Goal: Navigation & Orientation: Understand site structure

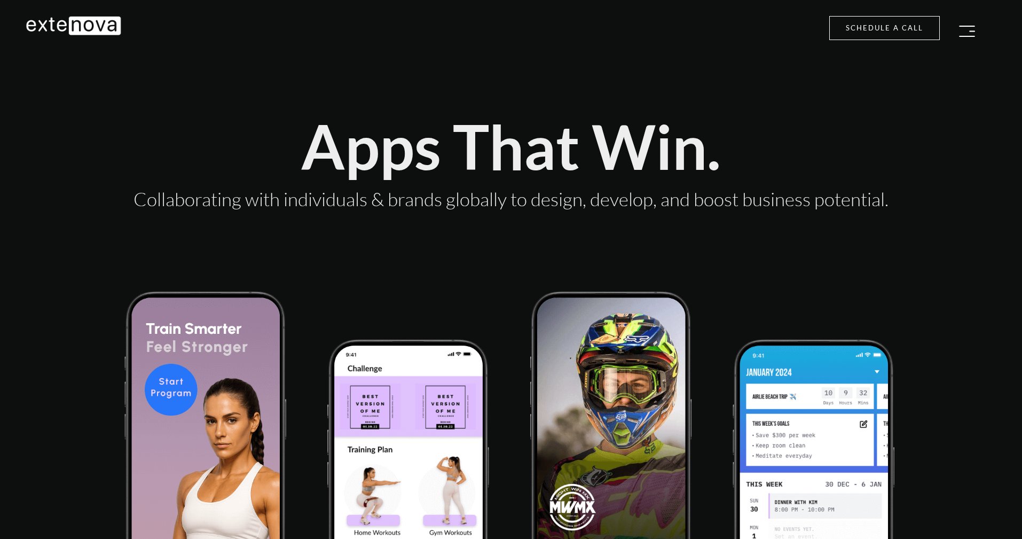
click at [812, 206] on div "Apps That Win. Collaborating with individuals & brands globally to design, deve…" at bounding box center [511, 143] width 955 height 212
click at [812, 206] on div "Collaborating with individuals & brands globally to design, develop, and boost …" at bounding box center [511, 199] width 939 height 28
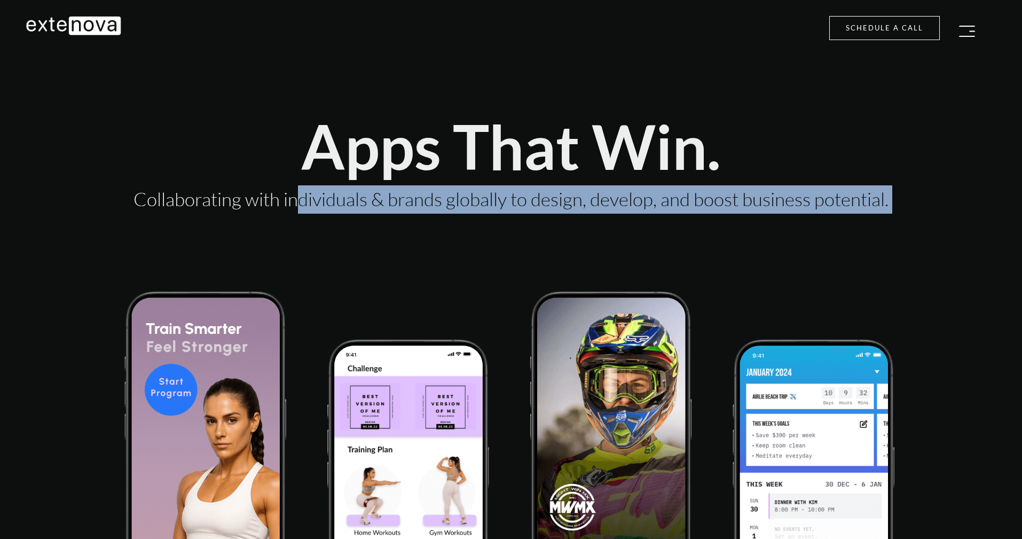
click at [812, 206] on div "Collaborating with individuals & brands globally to design, develop, and boost …" at bounding box center [511, 199] width 939 height 28
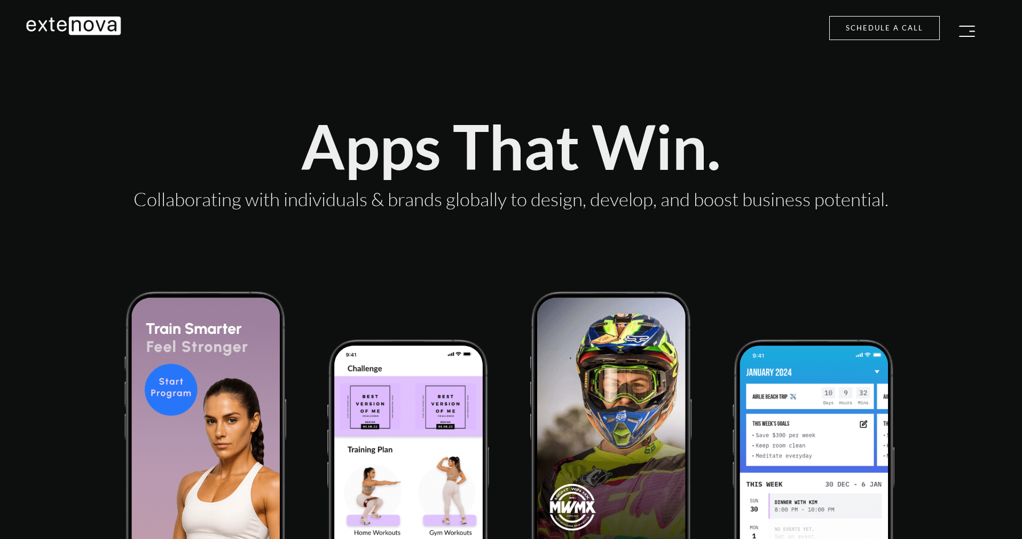
click at [503, 140] on div "Apps That Win." at bounding box center [511, 146] width 939 height 68
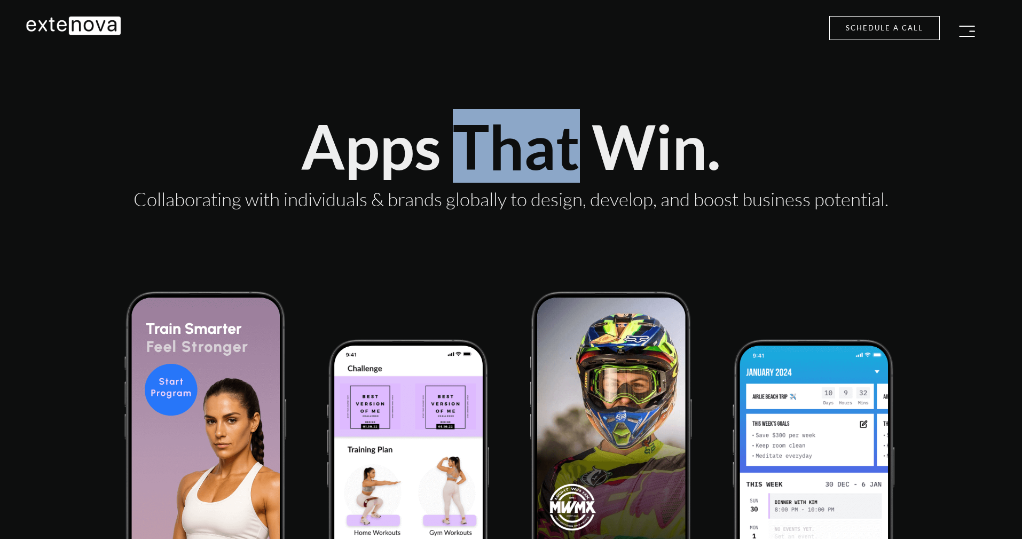
click at [503, 140] on div "Apps That Win." at bounding box center [511, 146] width 939 height 68
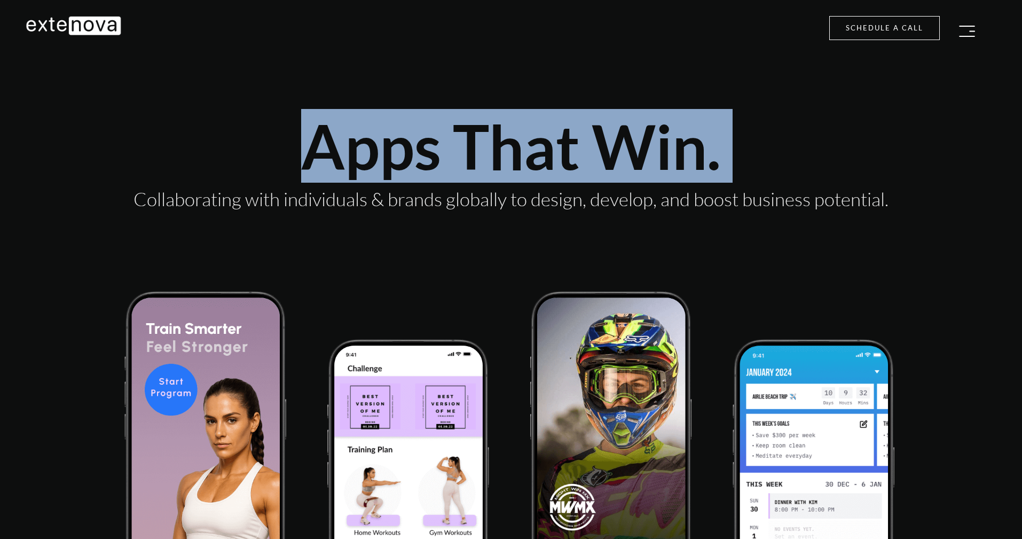
click at [503, 140] on div "Apps That Win." at bounding box center [511, 146] width 939 height 68
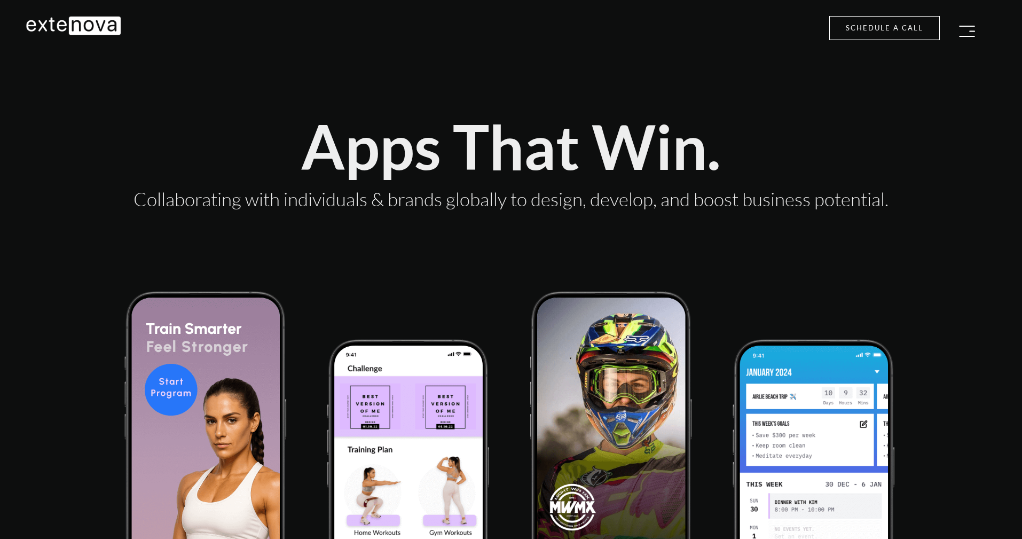
click at [607, 227] on div "Apps That Win. Collaborating with individuals & brands globally to design, deve…" at bounding box center [511, 143] width 955 height 212
click at [510, 51] on nav "Services ▼ ‣ Strategy ‣ App Design & Development ‣ iOS App Development ‣ Androi…" at bounding box center [511, 25] width 1022 height 51
click at [552, 173] on div "Apps That Win." at bounding box center [511, 146] width 939 height 68
click at [966, 30] on img "button" at bounding box center [967, 31] width 16 height 11
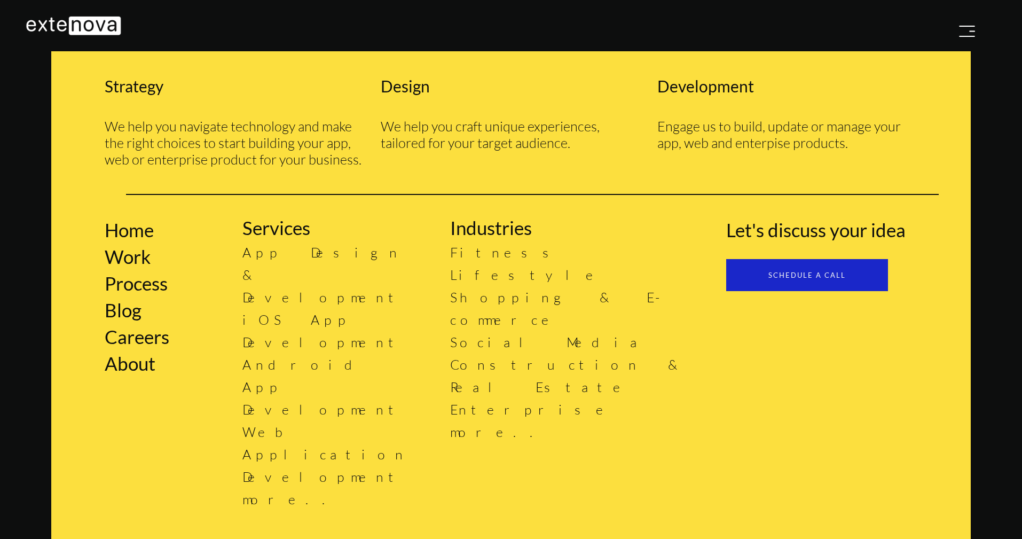
click at [966, 30] on img "button" at bounding box center [967, 31] width 16 height 11
